Goal: Task Accomplishment & Management: Use online tool/utility

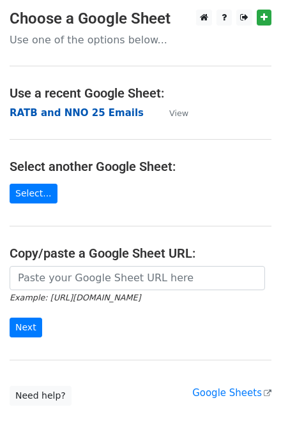
click at [116, 112] on strong "RATB and NNO 25 Emails" at bounding box center [77, 112] width 134 height 11
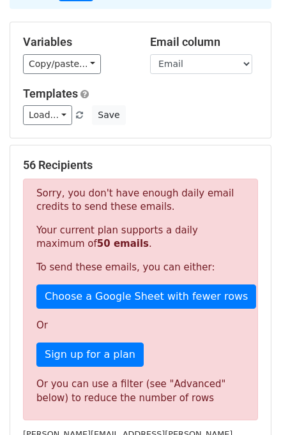
scroll to position [102, 0]
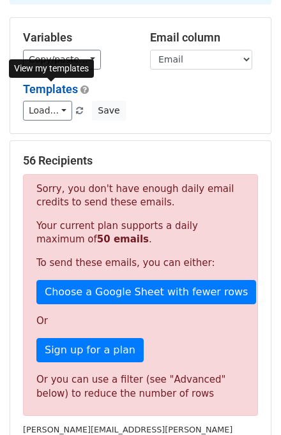
click at [50, 92] on link "Templates" at bounding box center [50, 88] width 55 height 13
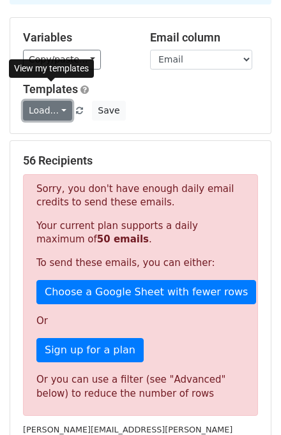
click at [50, 108] on link "Load..." at bounding box center [47, 111] width 49 height 20
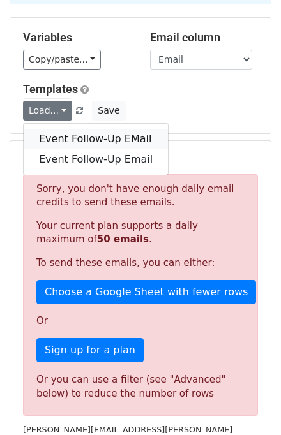
click at [59, 146] on link "Event Follow-Up EMail" at bounding box center [96, 139] width 144 height 20
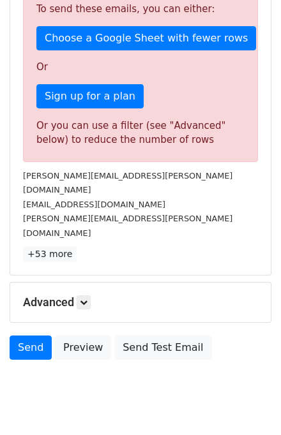
scroll to position [358, 0]
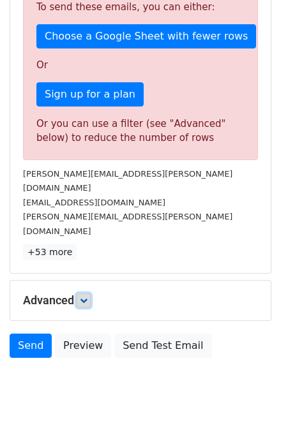
click at [91, 294] on link at bounding box center [84, 301] width 14 height 14
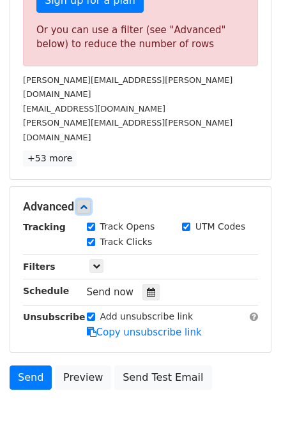
scroll to position [460, 0]
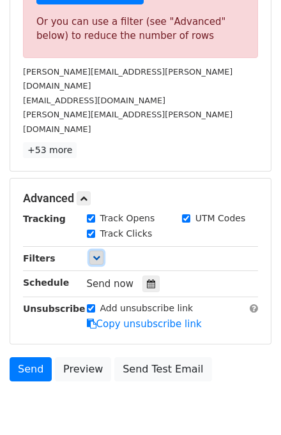
click at [93, 254] on icon at bounding box center [97, 258] width 8 height 8
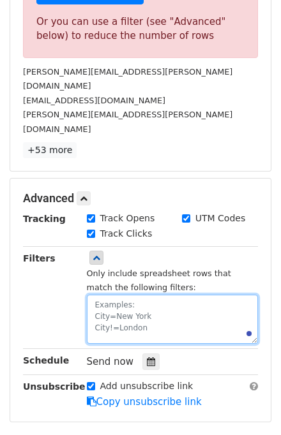
click at [109, 295] on textarea at bounding box center [173, 319] width 172 height 49
paste textarea "Del Aire School Year's Eve"
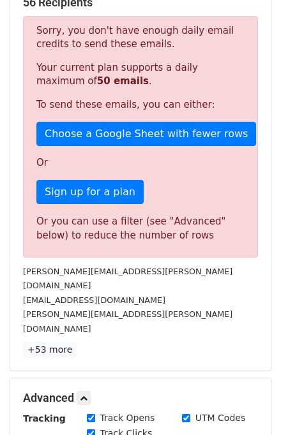
type textarea "Event=Del Aire School Year's Eve"
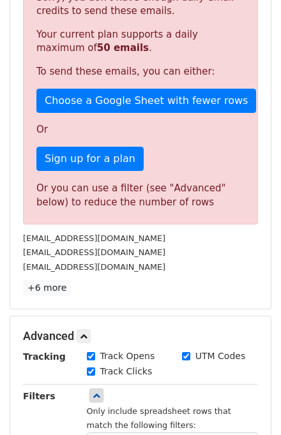
scroll to position [312, 0]
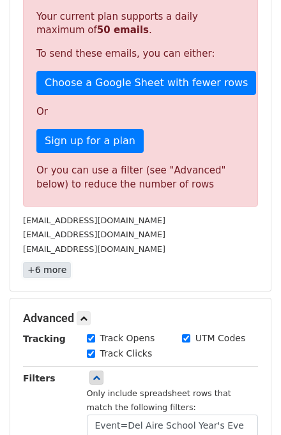
click at [34, 271] on link "+6 more" at bounding box center [47, 270] width 48 height 16
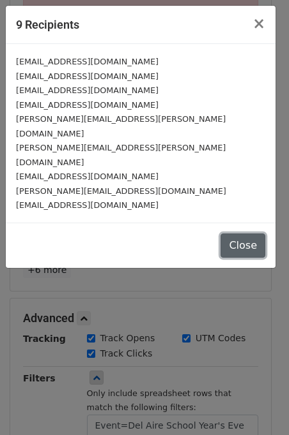
click at [241, 234] on button "Close" at bounding box center [242, 246] width 45 height 24
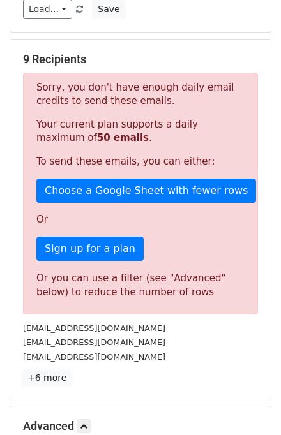
scroll to position [203, 0]
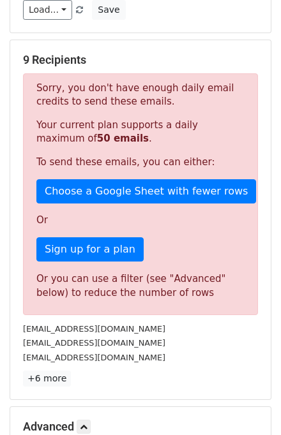
click at [97, 56] on h5 "9 Recipients" at bounding box center [140, 60] width 235 height 14
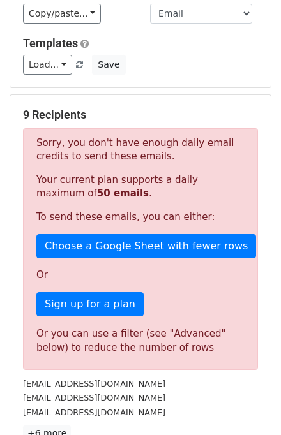
scroll to position [0, 0]
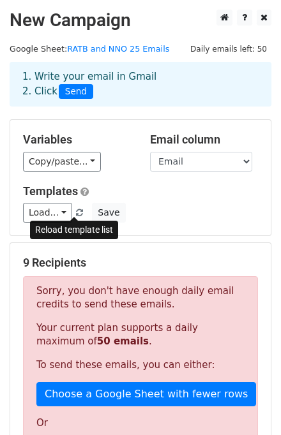
click at [76, 213] on span at bounding box center [79, 213] width 7 height 8
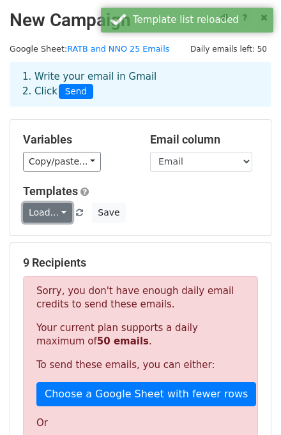
click at [50, 215] on link "Load..." at bounding box center [47, 213] width 49 height 20
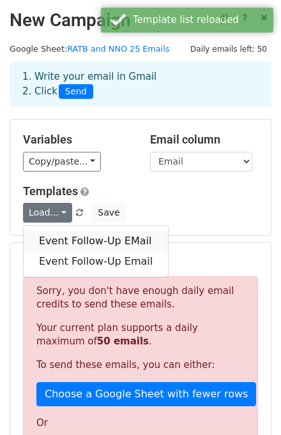
click at [56, 235] on link "Event Follow-Up EMail" at bounding box center [96, 241] width 144 height 20
